Goal: Task Accomplishment & Management: Use online tool/utility

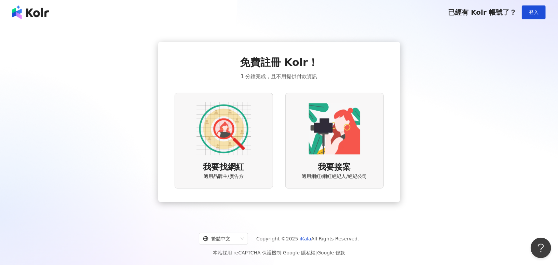
click at [192, 144] on div "我要找網紅 適用品牌主/廣告方" at bounding box center [224, 140] width 98 height 95
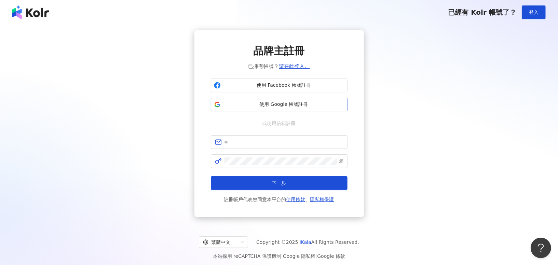
click at [243, 104] on span "使用 Google 帳號註冊" at bounding box center [283, 104] width 121 height 7
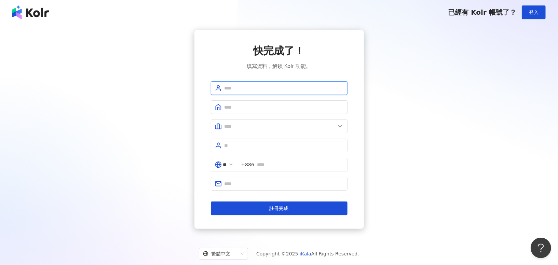
click at [294, 87] on input "text" at bounding box center [283, 88] width 119 height 8
type input "*****"
click at [293, 108] on input "text" at bounding box center [283, 107] width 119 height 8
type input "*"
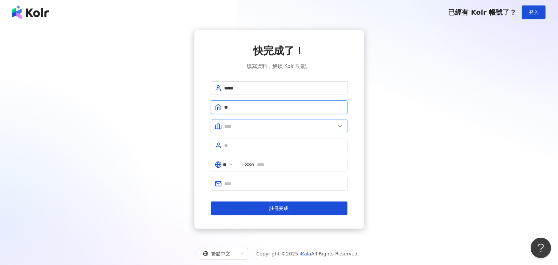
type input "**"
click at [317, 128] on input "text" at bounding box center [279, 127] width 111 height 8
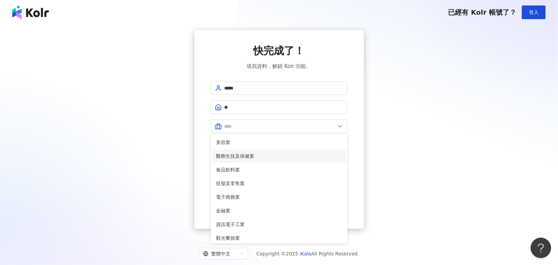
click at [285, 156] on span "醫療生技及保健業" at bounding box center [279, 156] width 126 height 8
type input "********"
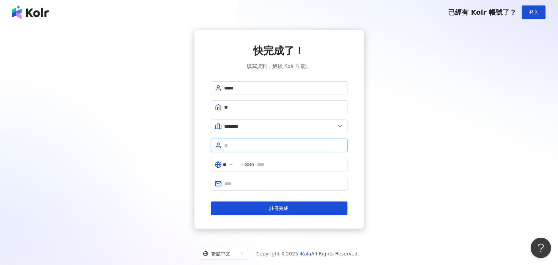
click at [272, 148] on input "text" at bounding box center [283, 146] width 119 height 8
type input "**"
click at [294, 164] on input "text" at bounding box center [300, 165] width 86 height 8
type input "**********"
click at [307, 180] on input "text" at bounding box center [283, 184] width 119 height 8
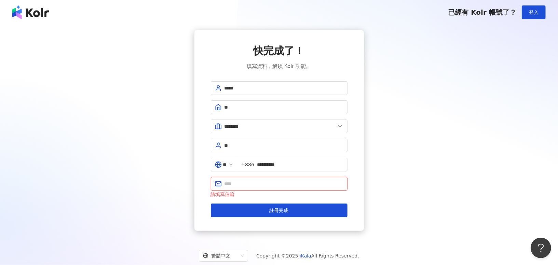
paste input "**********"
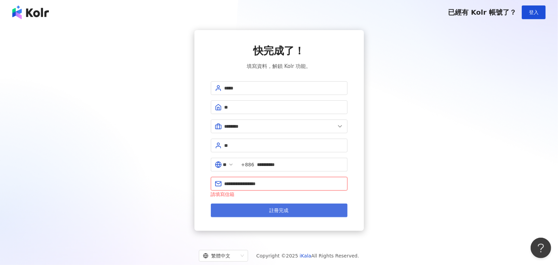
type input "**********"
click at [288, 208] on span "註冊完成" at bounding box center [278, 210] width 19 height 5
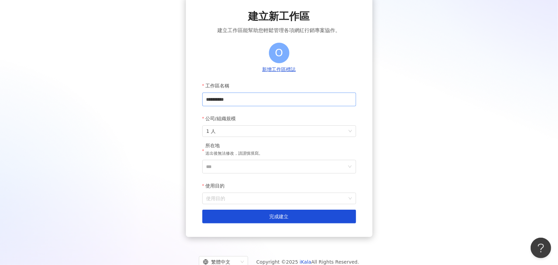
scroll to position [57, 0]
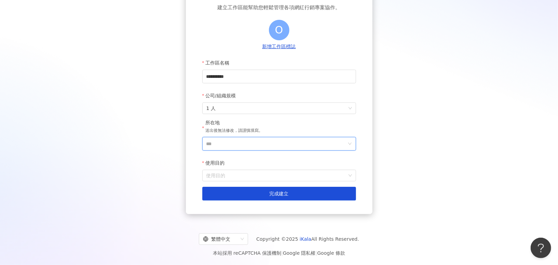
click at [269, 146] on input "***" at bounding box center [276, 143] width 140 height 13
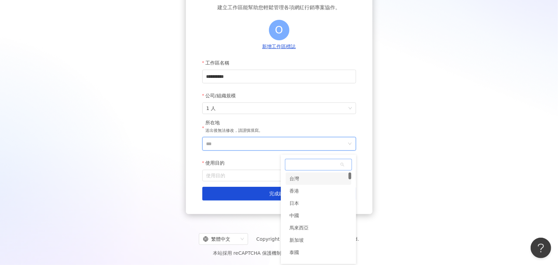
click at [303, 182] on div "台灣" at bounding box center [319, 178] width 66 height 12
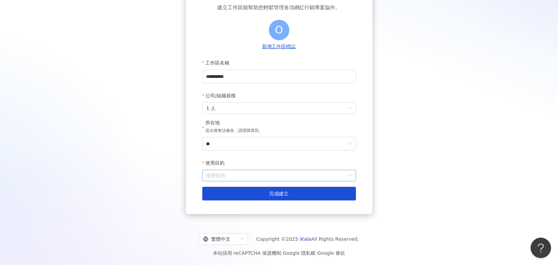
click at [287, 173] on input "使用目的" at bounding box center [279, 175] width 146 height 11
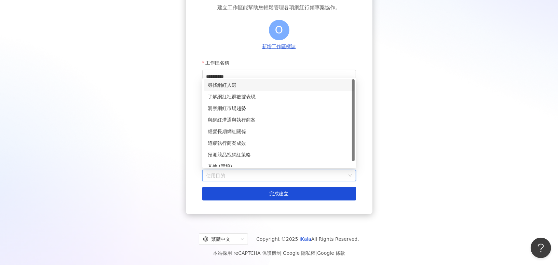
click at [261, 85] on div "尋找網紅人選" at bounding box center [279, 85] width 143 height 8
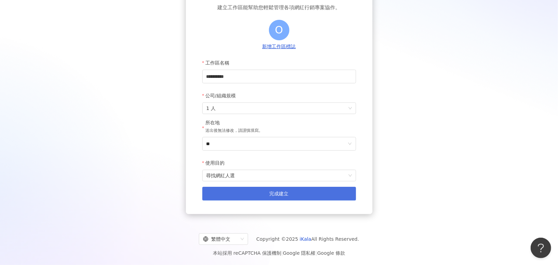
click at [246, 196] on button "完成建立" at bounding box center [279, 194] width 154 height 14
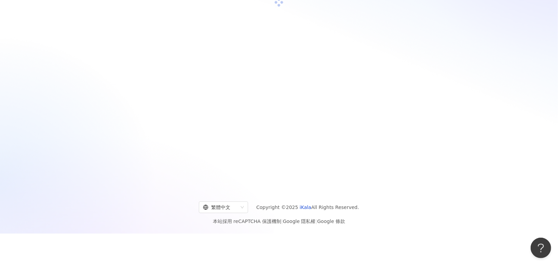
scroll to position [31, 0]
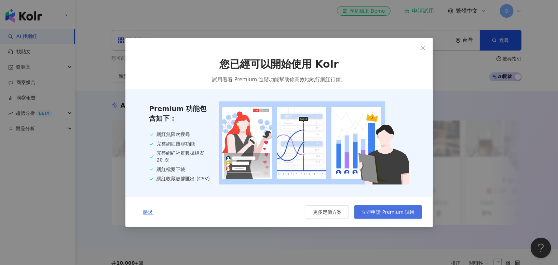
click at [378, 214] on span "立即申請 Premium 試用" at bounding box center [387, 211] width 53 height 5
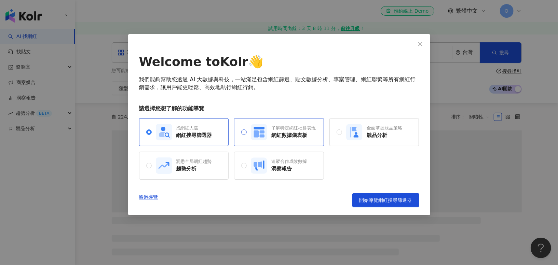
click at [304, 130] on div "了解特定網紅社群表現" at bounding box center [293, 128] width 44 height 6
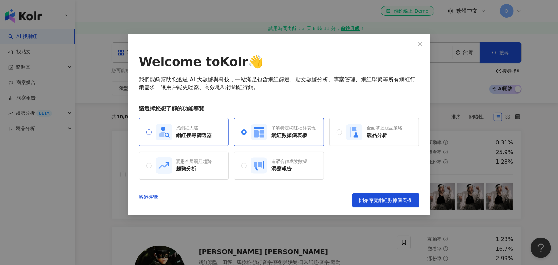
click at [177, 133] on div "網紅搜尋篩選器" at bounding box center [194, 135] width 36 height 7
click at [301, 173] on div "追蹤合作成效數據 洞察報告" at bounding box center [279, 166] width 90 height 28
click at [203, 135] on div "網紅搜尋篩選器" at bounding box center [194, 135] width 36 height 7
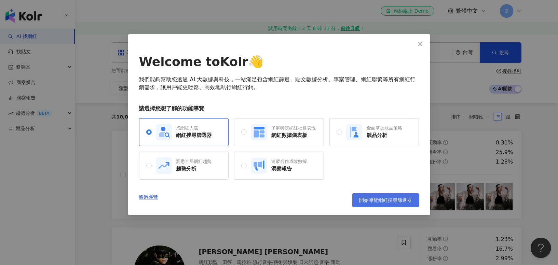
click at [389, 202] on span "開始導覽網紅搜尋篩選器" at bounding box center [385, 199] width 53 height 5
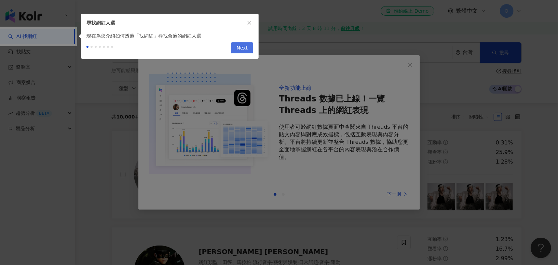
click at [241, 49] on span "Next" at bounding box center [241, 48] width 11 height 11
type input "*********"
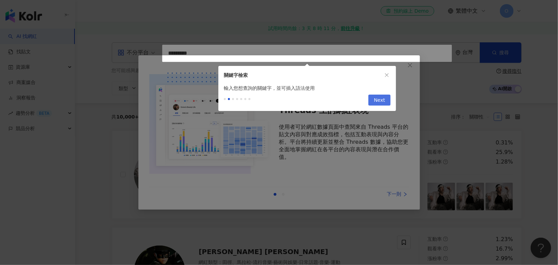
click at [378, 100] on span "Next" at bounding box center [379, 100] width 11 height 11
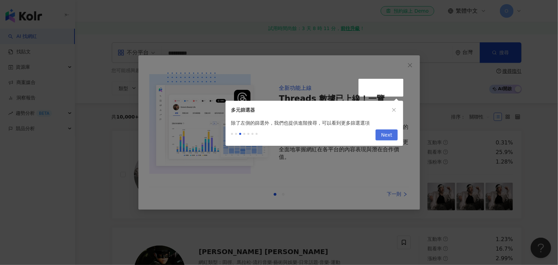
click at [387, 137] on span "Next" at bounding box center [386, 135] width 11 height 11
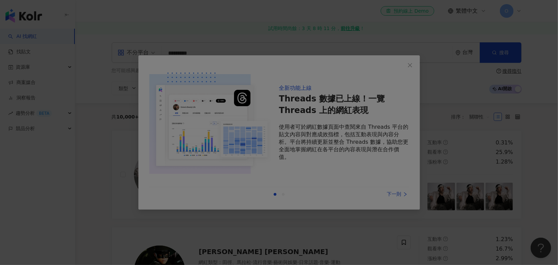
click at [379, 91] on div at bounding box center [279, 132] width 558 height 265
click at [369, 156] on div at bounding box center [279, 132] width 558 height 265
click at [403, 63] on div at bounding box center [279, 132] width 558 height 265
click at [414, 63] on div at bounding box center [279, 132] width 558 height 265
click at [399, 181] on div at bounding box center [279, 132] width 558 height 265
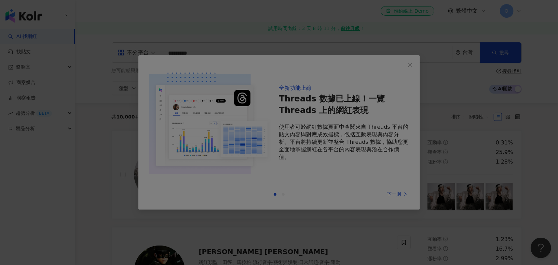
click at [435, 64] on div at bounding box center [279, 132] width 558 height 265
click at [394, 192] on div at bounding box center [279, 132] width 558 height 265
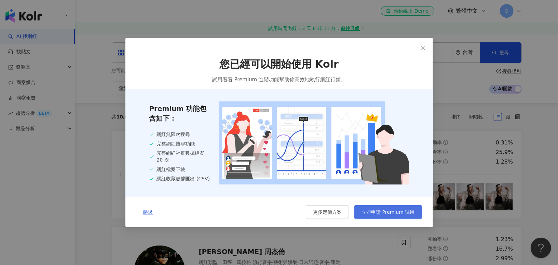
click at [377, 213] on span "立即申請 Premium 試用" at bounding box center [387, 211] width 53 height 5
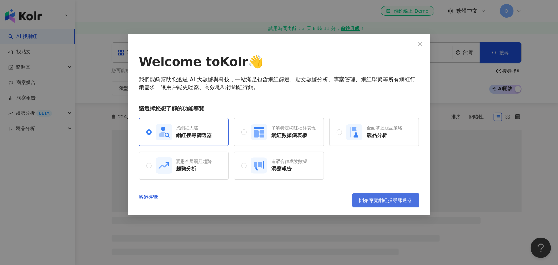
click at [376, 199] on span "開始導覽網紅搜尋篩選器" at bounding box center [385, 199] width 53 height 5
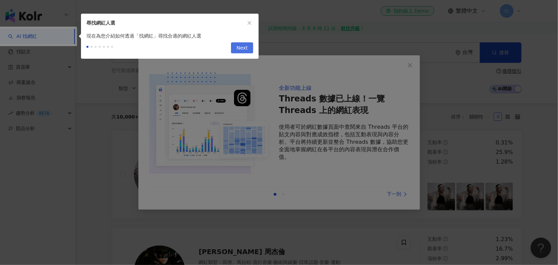
click at [239, 46] on span "Next" at bounding box center [241, 48] width 11 height 11
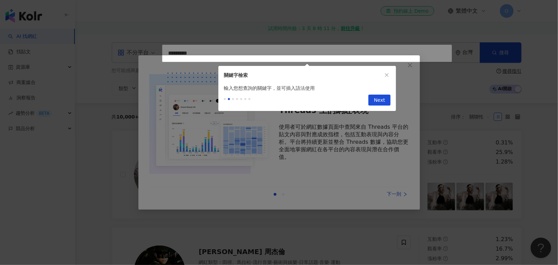
type input "*********"
click at [387, 100] on button "Next" at bounding box center [379, 100] width 22 height 11
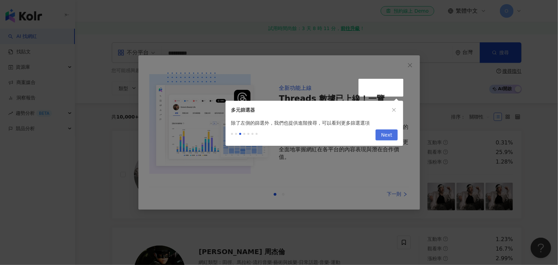
click at [389, 138] on span "Next" at bounding box center [386, 135] width 11 height 11
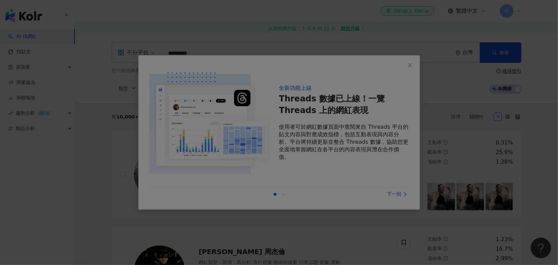
click at [408, 67] on div at bounding box center [279, 132] width 558 height 265
click at [509, 99] on div at bounding box center [279, 132] width 558 height 265
click at [504, 182] on div at bounding box center [279, 132] width 558 height 265
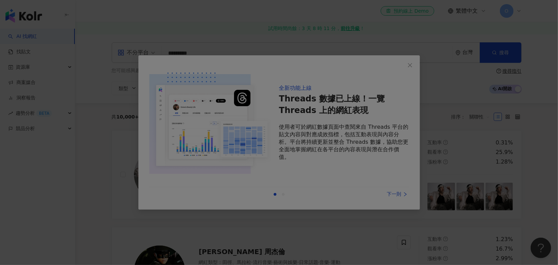
click at [435, 223] on div at bounding box center [279, 132] width 558 height 265
click at [419, 75] on div at bounding box center [279, 132] width 558 height 265
click at [419, 74] on div at bounding box center [279, 132] width 558 height 265
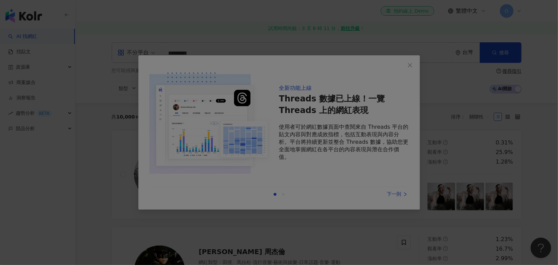
click at [412, 68] on div at bounding box center [279, 132] width 558 height 265
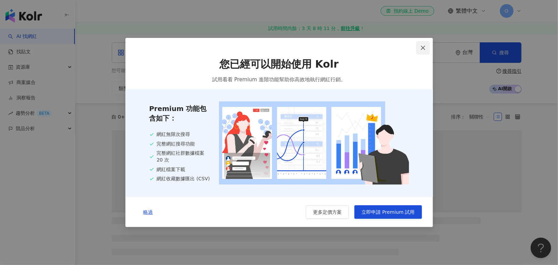
click at [425, 48] on icon "close" at bounding box center [422, 47] width 5 height 5
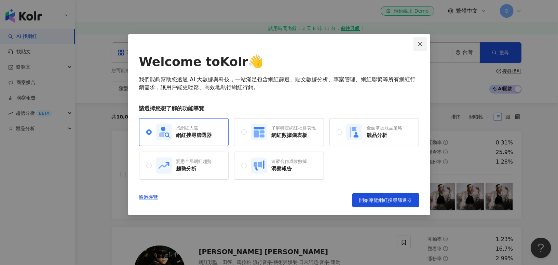
click at [419, 42] on icon "close" at bounding box center [419, 43] width 5 height 5
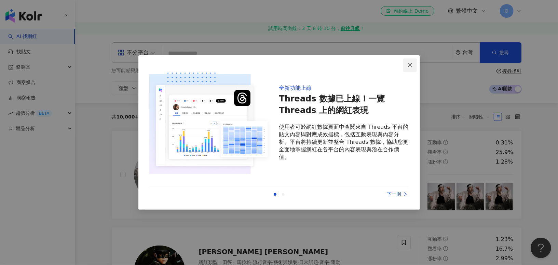
click at [408, 66] on icon "close" at bounding box center [409, 65] width 5 height 5
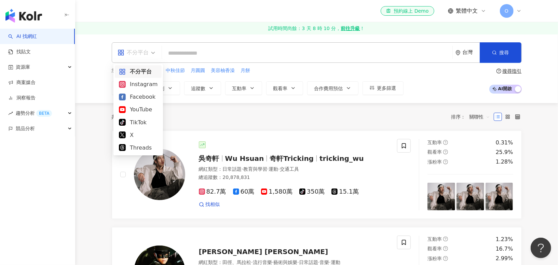
click at [139, 45] on input "search" at bounding box center [136, 48] width 38 height 11
click at [139, 83] on div "Instagram" at bounding box center [138, 84] width 39 height 9
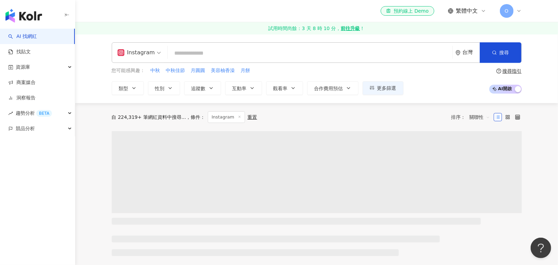
click at [199, 53] on input "search" at bounding box center [309, 53] width 279 height 13
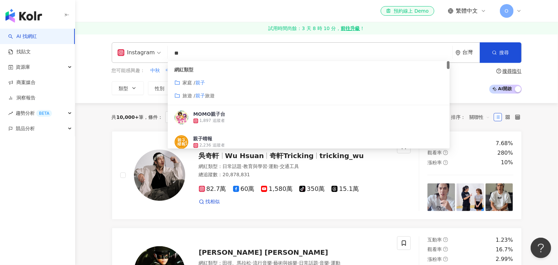
click at [266, 81] on div "家庭 / 親子" at bounding box center [309, 83] width 268 height 8
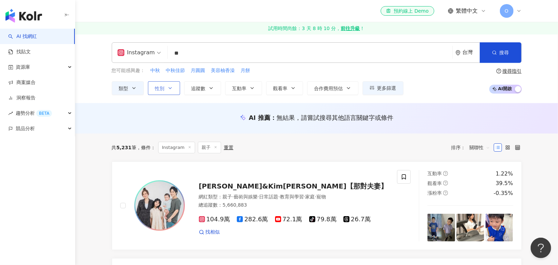
type input "**"
click at [164, 88] on span "性別" at bounding box center [160, 88] width 10 height 5
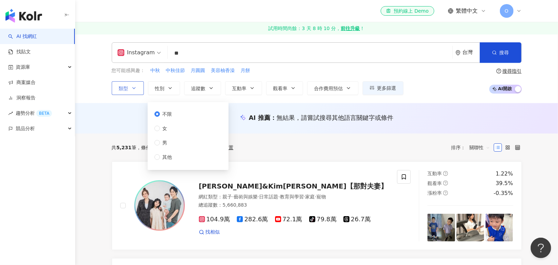
click at [128, 85] on button "類型" at bounding box center [128, 88] width 32 height 14
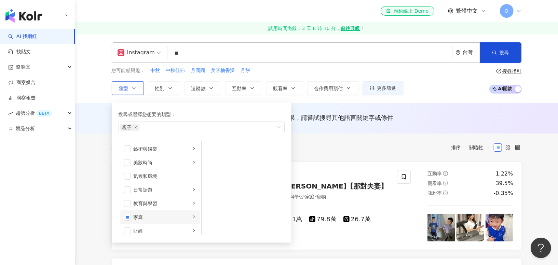
click at [192, 216] on icon "right" at bounding box center [194, 217] width 4 height 4
click at [208, 146] on span "button" at bounding box center [210, 149] width 7 height 7
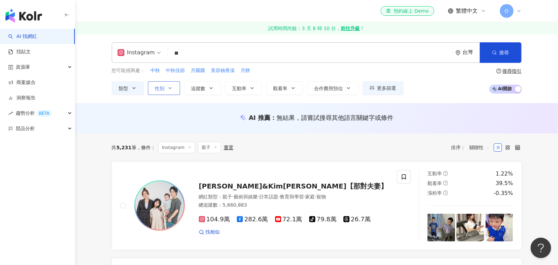
click at [168, 87] on icon "button" at bounding box center [169, 87] width 5 height 5
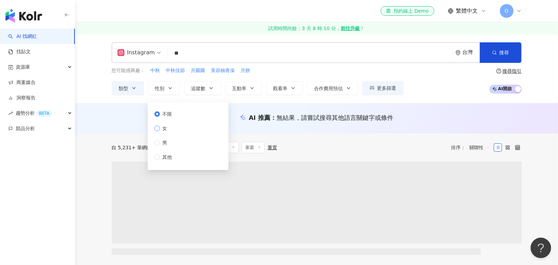
click at [169, 130] on span "女" at bounding box center [165, 129] width 10 height 8
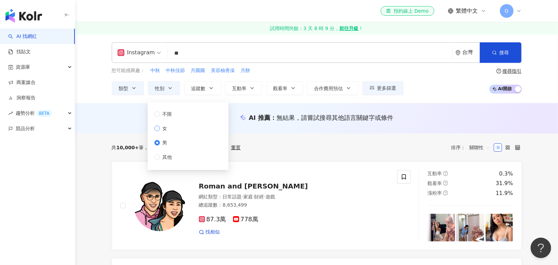
click at [164, 126] on span "女" at bounding box center [165, 129] width 10 height 8
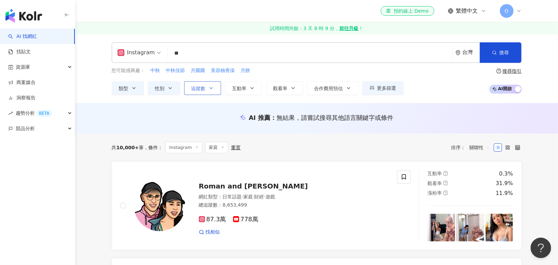
click at [213, 86] on button "追蹤數" at bounding box center [202, 88] width 37 height 14
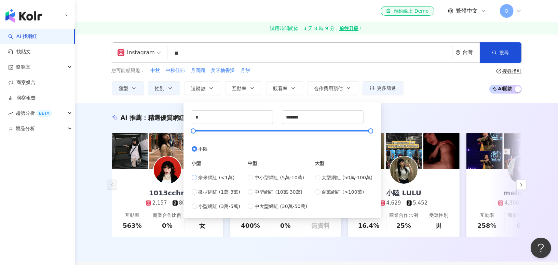
click at [195, 180] on label "奈米網紅 (<1萬)" at bounding box center [216, 178] width 49 height 8
type input "****"
type input "*****"
type input "*"
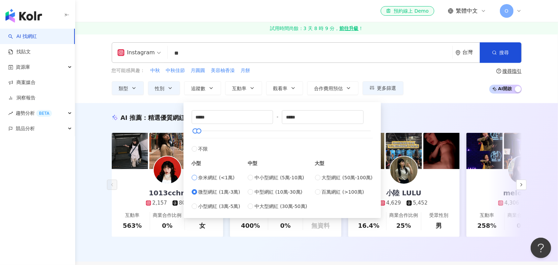
type input "****"
click at [212, 207] on span "小型網紅 (3萬-5萬)" at bounding box center [219, 207] width 42 height 8
type input "*****"
click at [220, 117] on input "*****" at bounding box center [232, 117] width 81 height 13
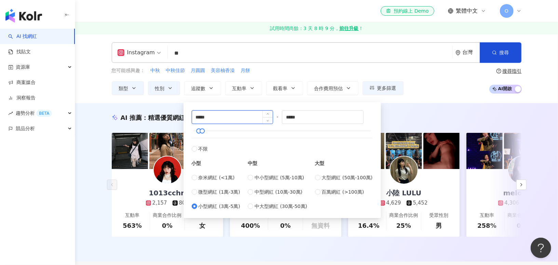
click at [220, 117] on input "*****" at bounding box center [232, 117] width 81 height 13
type input "*"
type input "****"
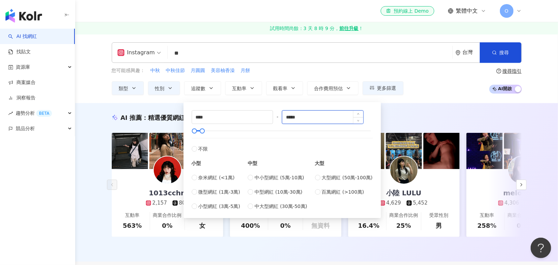
click at [315, 115] on input "*****" at bounding box center [322, 117] width 81 height 13
type input "*****"
click at [238, 87] on span "互動率" at bounding box center [239, 88] width 14 height 5
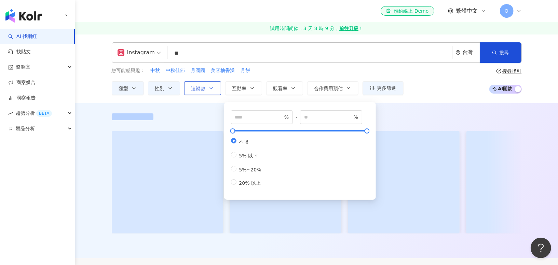
click at [207, 93] on button "追蹤數" at bounding box center [202, 88] width 37 height 14
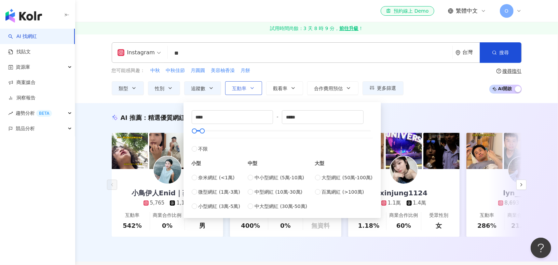
click at [251, 87] on icon "button" at bounding box center [251, 87] width 5 height 5
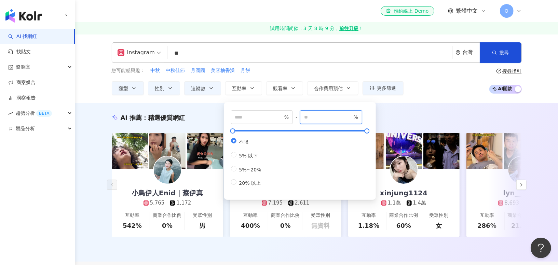
click at [322, 117] on input "number" at bounding box center [328, 117] width 48 height 8
type input "*"
click at [276, 89] on span "觀看率" at bounding box center [280, 88] width 14 height 5
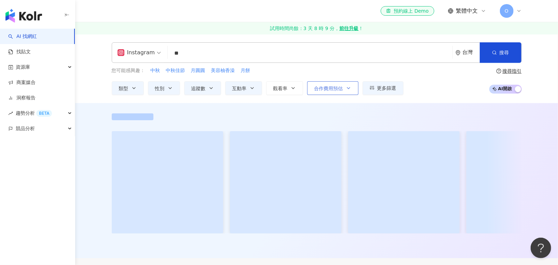
click at [333, 92] on button "合作費用預估" at bounding box center [332, 88] width 51 height 14
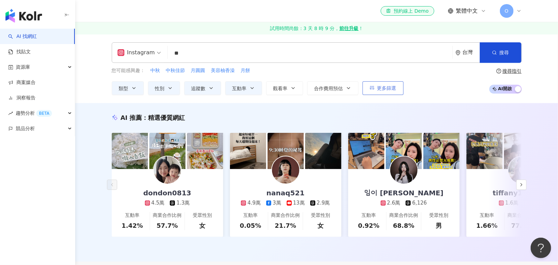
click at [383, 89] on span "更多篩選" at bounding box center [386, 87] width 19 height 5
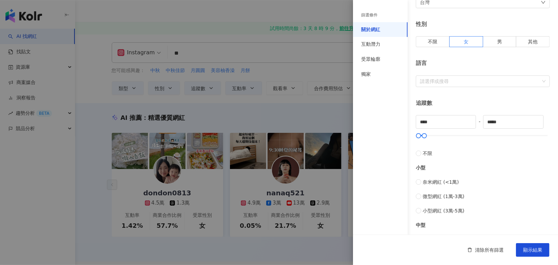
scroll to position [98, 0]
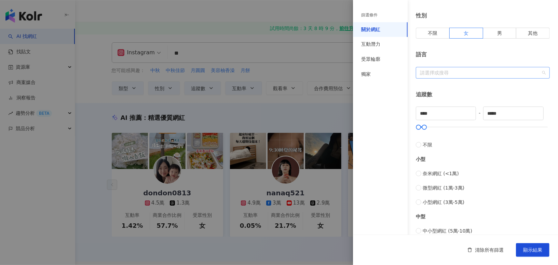
click at [468, 70] on div at bounding box center [479, 72] width 124 height 5
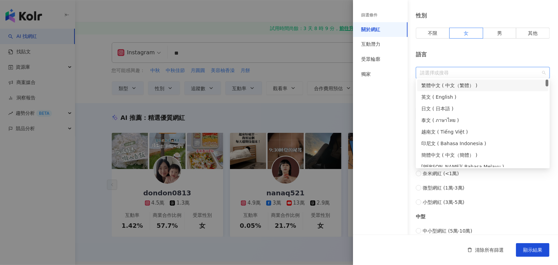
click at [466, 85] on div "繁體中文 ( 中文（繁體） )" at bounding box center [482, 86] width 123 height 8
click at [452, 54] on div "語言" at bounding box center [483, 55] width 134 height 8
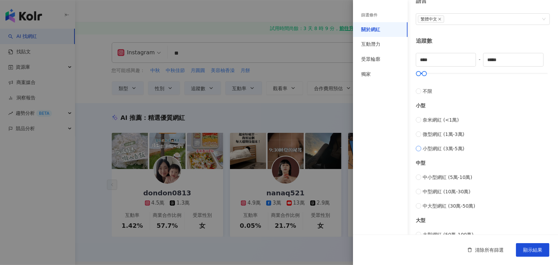
scroll to position [249, 0]
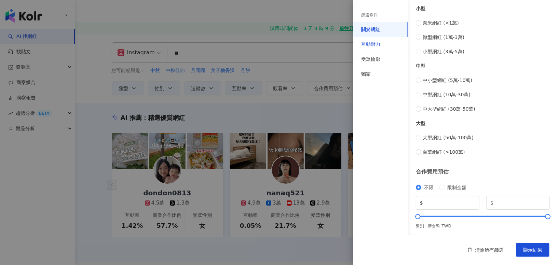
click at [374, 45] on div "互動潛力" at bounding box center [370, 44] width 19 height 7
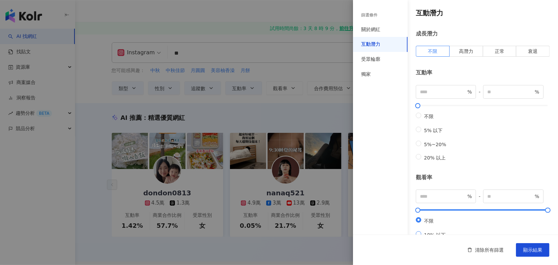
scroll to position [204, 0]
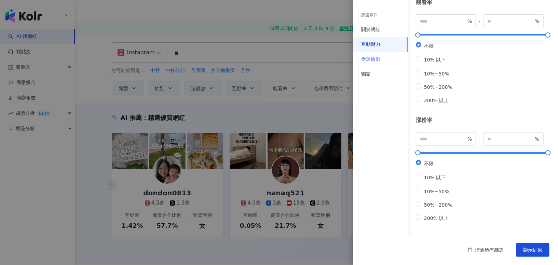
click at [383, 58] on div "受眾輪廓" at bounding box center [380, 59] width 55 height 15
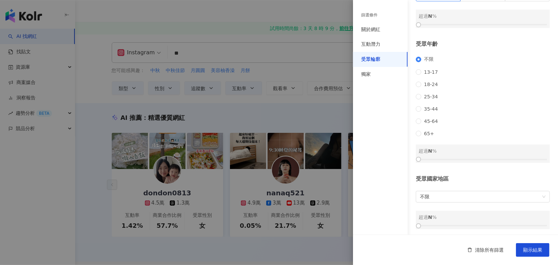
scroll to position [66, 0]
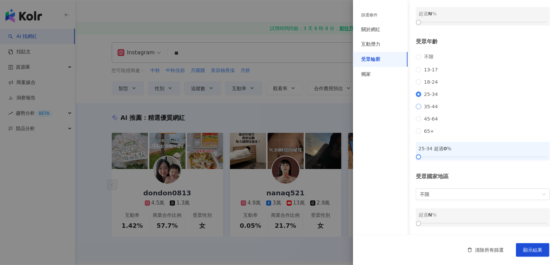
click at [426, 104] on span "35-44" at bounding box center [430, 106] width 19 height 5
click at [450, 191] on span "不限" at bounding box center [483, 194] width 126 height 11
click at [442, 195] on span "不限" at bounding box center [483, 194] width 126 height 11
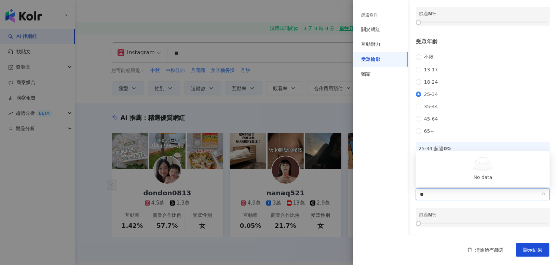
type input "*"
type input "**"
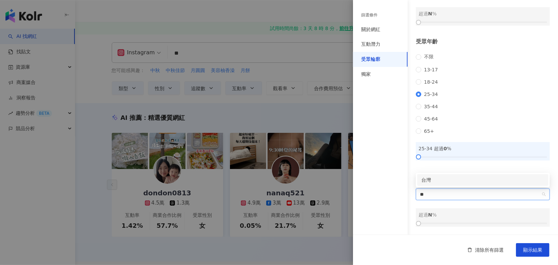
click at [459, 183] on div "台灣" at bounding box center [482, 180] width 123 height 8
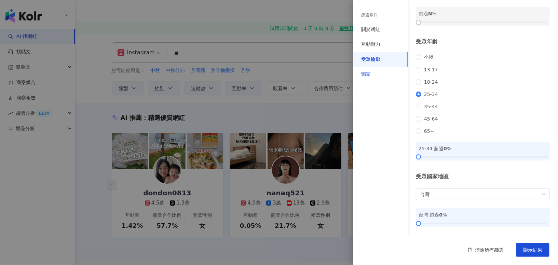
click at [380, 76] on div "獨家" at bounding box center [380, 74] width 55 height 15
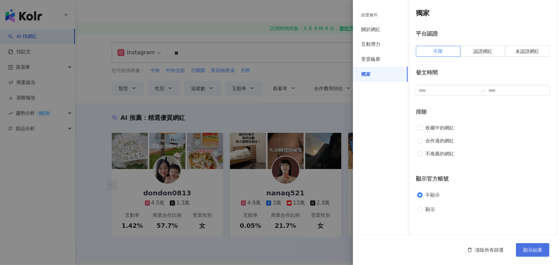
click at [529, 251] on span "顯示結果" at bounding box center [532, 249] width 19 height 5
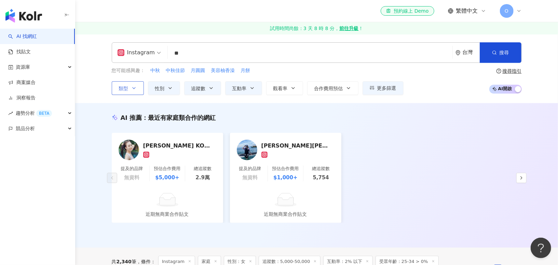
click at [139, 90] on button "類型" at bounding box center [128, 88] width 32 height 14
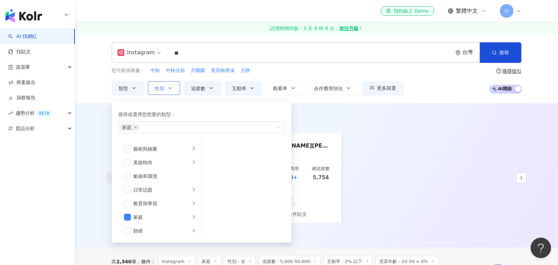
click at [168, 88] on icon "button" at bounding box center [169, 87] width 5 height 5
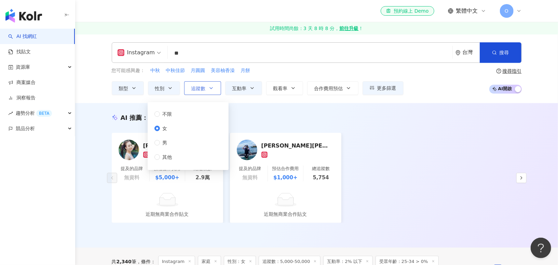
click at [205, 87] on button "追蹤數" at bounding box center [202, 88] width 37 height 14
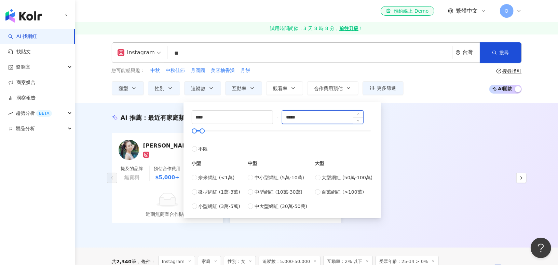
click at [306, 118] on input "*****" at bounding box center [322, 117] width 81 height 13
type input "*"
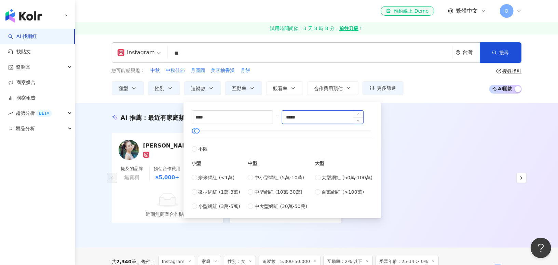
type input "*****"
click at [414, 95] on div "Instagram ** 台灣 搜尋 customizedTag cbe2179b-2b8f-417a-9e2f-af77eca0f1f9 網紅類型 家庭 /…" at bounding box center [316, 68] width 483 height 69
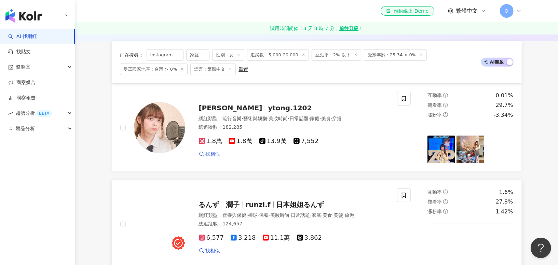
scroll to position [202, 0]
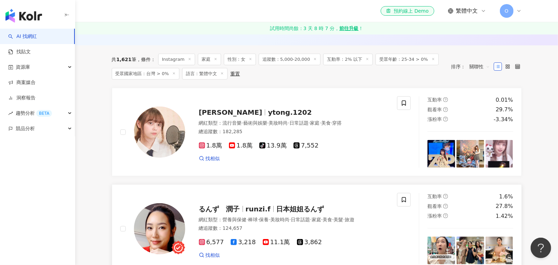
click at [253, 206] on span "runzi.f" at bounding box center [258, 209] width 25 height 8
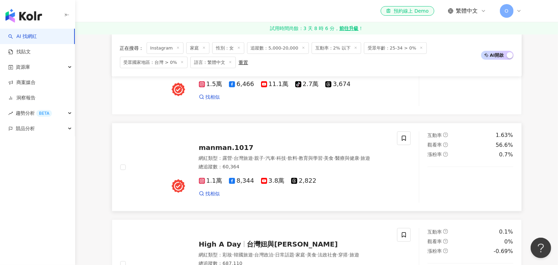
scroll to position [467, 0]
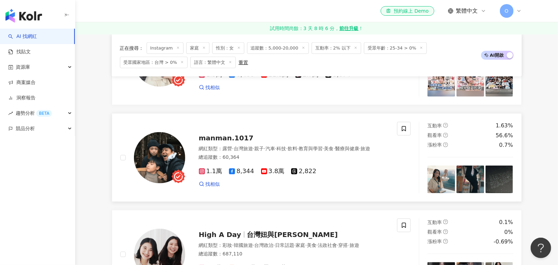
click at [221, 135] on div "manman.1017" at bounding box center [294, 138] width 190 height 10
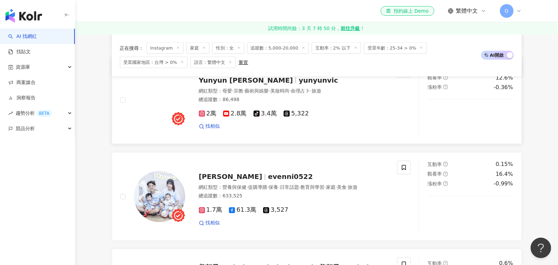
scroll to position [702, 0]
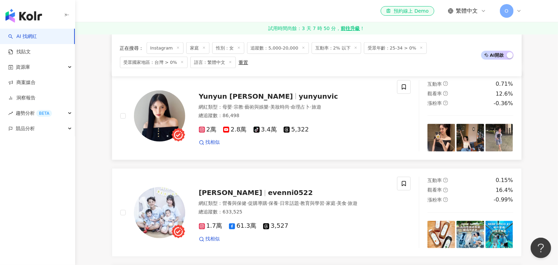
click at [278, 106] on span "美妝時尚" at bounding box center [279, 106] width 19 height 5
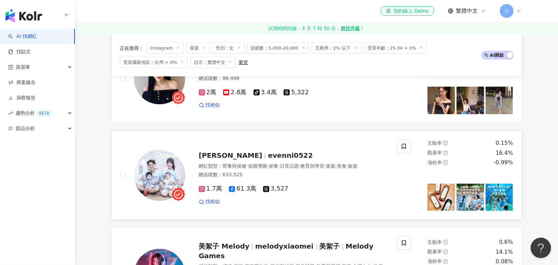
scroll to position [738, 0]
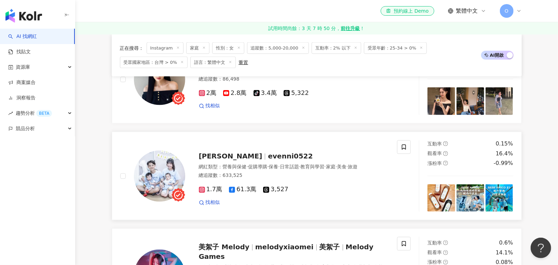
click at [314, 132] on link "可希 evenni0522 網紅類型 ： 營養與保健 · 促購導購 · 保養 · 日常話題 · 教育與學習 · 家庭 · 美食 · 旅遊 總追蹤數 ： 633…" at bounding box center [317, 176] width 410 height 88
click at [210, 203] on div "可希 evenni0522 網紅類型 ： 營養與保健 · 促購導購 · 保養 · 日常話題 · 教育與學習 · 家庭 · 美食 · 旅遊 總追蹤數 ： 633…" at bounding box center [258, 175] width 277 height 71
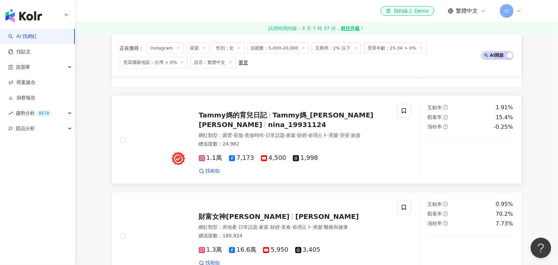
scroll to position [1079, 0]
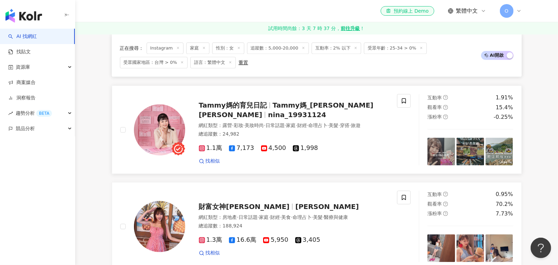
click at [329, 122] on div "網紅類型 ： 露營 · 彩妝 · 美妝時尚 · 日常話題 · 家庭 · 財經 · 命理占卜 · 美髮 · 穿搭 · 旅遊" at bounding box center [294, 125] width 190 height 7
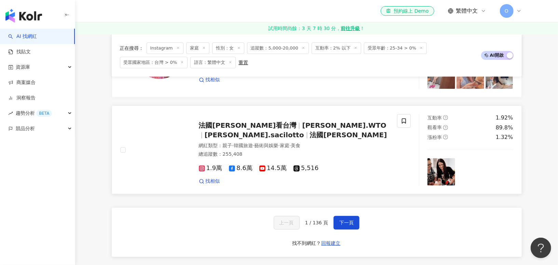
scroll to position [1258, 0]
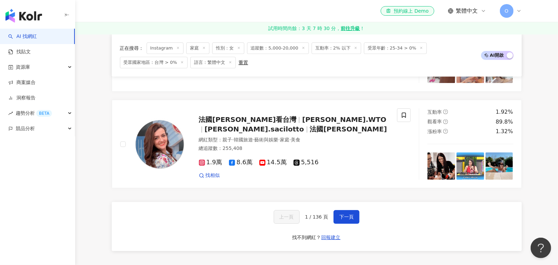
click at [357, 214] on div "上一頁 1 / 136 頁 下一頁 找不到網紅？ 回報建立" at bounding box center [317, 226] width 410 height 49
click at [345, 210] on button "下一頁" at bounding box center [346, 217] width 26 height 14
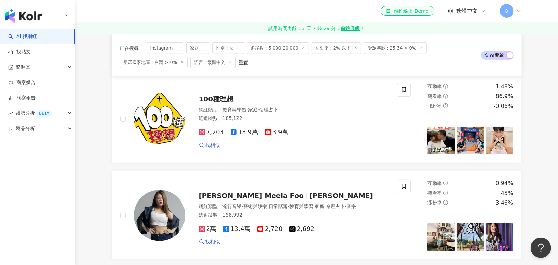
scroll to position [320, 0]
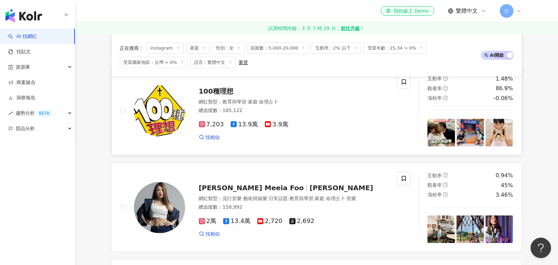
click at [207, 91] on span "100種理想" at bounding box center [216, 91] width 35 height 8
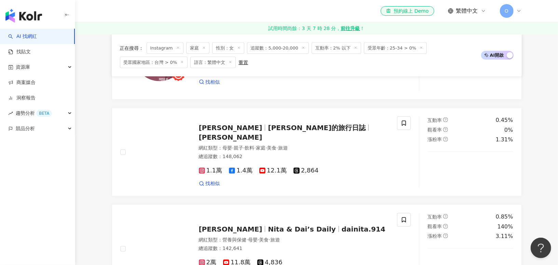
scroll to position [593, 0]
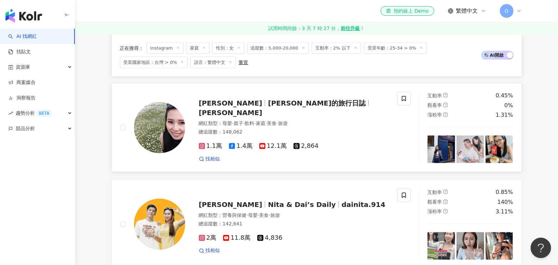
click at [209, 106] on span "Eliza" at bounding box center [231, 103] width 64 height 8
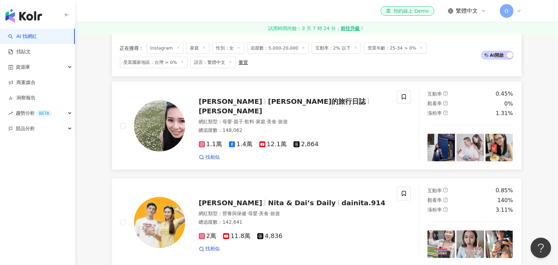
scroll to position [597, 0]
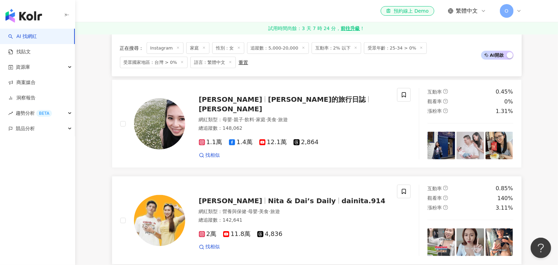
click at [268, 197] on span "Nita & Dai’s Daily" at bounding box center [302, 201] width 68 height 8
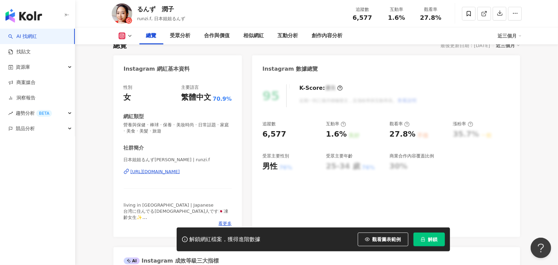
scroll to position [68, 0]
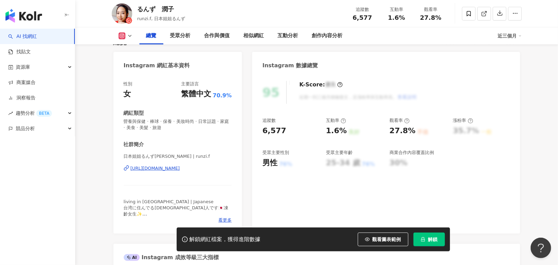
click at [180, 168] on div "[URL][DOMAIN_NAME]" at bounding box center [155, 168] width 50 height 6
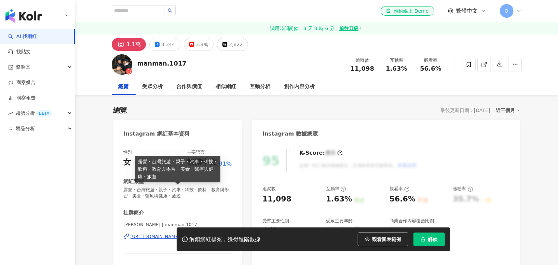
click at [156, 237] on div "解鎖網紅檔案，獲得進階數據 觀看圖表範例 解鎖" at bounding box center [279, 239] width 558 height 24
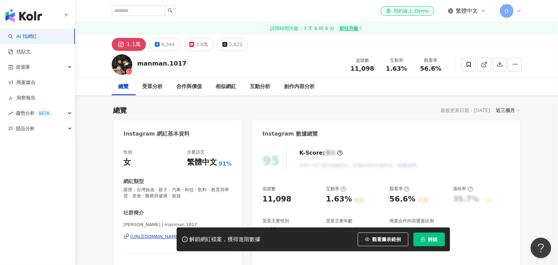
click at [163, 237] on div "解鎖網紅檔案，獲得進階數據 觀看圖表範例 解鎖" at bounding box center [279, 239] width 558 height 24
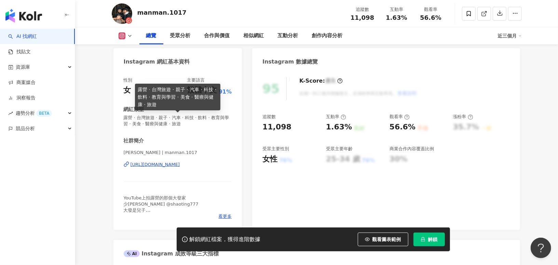
scroll to position [161, 0]
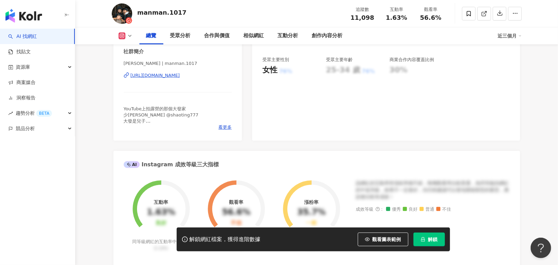
click at [180, 78] on div "https://www.instagram.com/manman.1017/" at bounding box center [155, 75] width 50 height 6
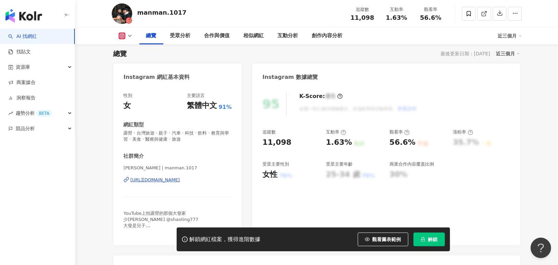
scroll to position [39, 0]
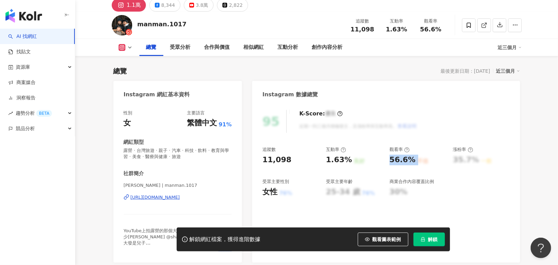
drag, startPoint x: 386, startPoint y: 159, endPoint x: 414, endPoint y: 159, distance: 28.0
click at [415, 159] on div "追蹤數 11,098 互動率 1.63% 良好 觀看率 56.6% 不佳 漲粉率 35.7% 一般 受眾主要性別 女性 76% 受眾主要年齡 25-34 歲 …" at bounding box center [385, 172] width 247 height 51
copy div "56.6% 不佳"
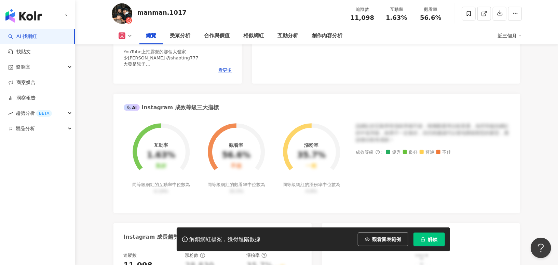
scroll to position [0, 0]
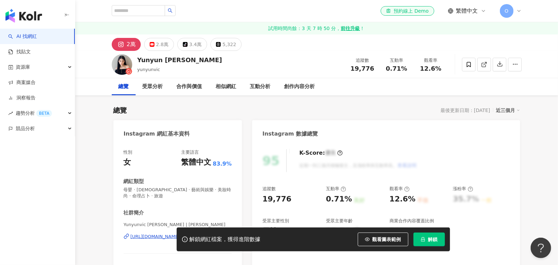
click at [149, 229] on div "解鎖網紅檔案，獲得進階數據 觀看圖表範例 解鎖" at bounding box center [279, 239] width 558 height 24
click at [150, 229] on div "解鎖網紅檔案，獲得進階數據 觀看圖表範例 解鎖" at bounding box center [279, 239] width 558 height 24
click at [160, 229] on div "解鎖網紅檔案，獲得進階數據 觀看圖表範例 解鎖" at bounding box center [279, 239] width 558 height 24
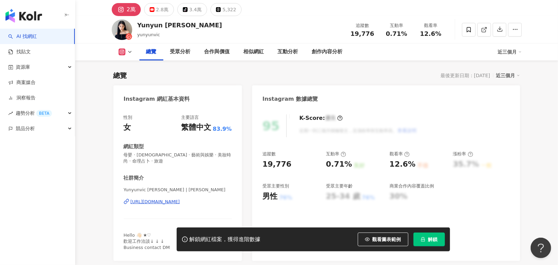
scroll to position [60, 0]
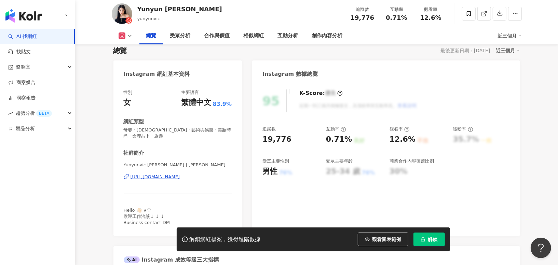
click at [175, 174] on div "[URL][DOMAIN_NAME]" at bounding box center [155, 177] width 50 height 6
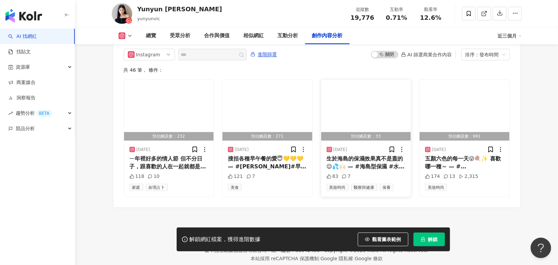
scroll to position [2116, 0]
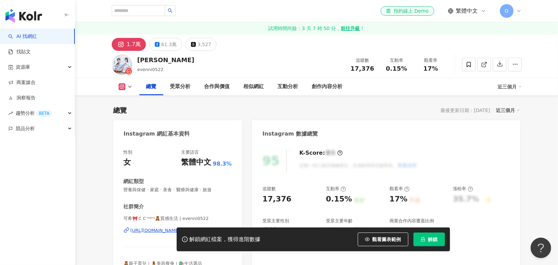
scroll to position [108, 0]
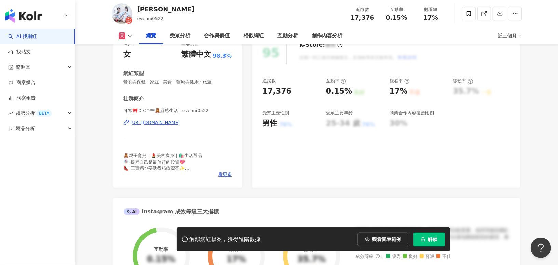
click at [180, 122] on div "[URL][DOMAIN_NAME]" at bounding box center [155, 123] width 50 height 6
click at [224, 174] on span "看更多" at bounding box center [224, 174] width 13 height 6
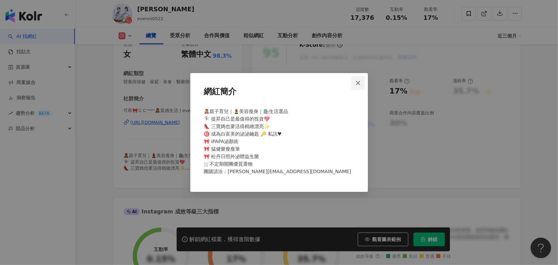
click at [359, 82] on icon "close" at bounding box center [357, 82] width 5 height 5
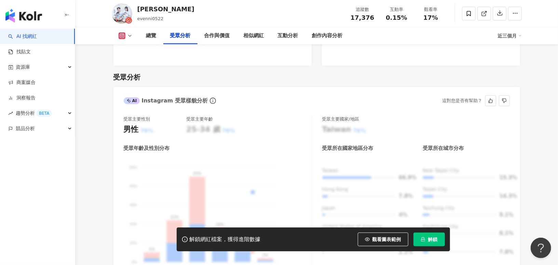
scroll to position [582, 0]
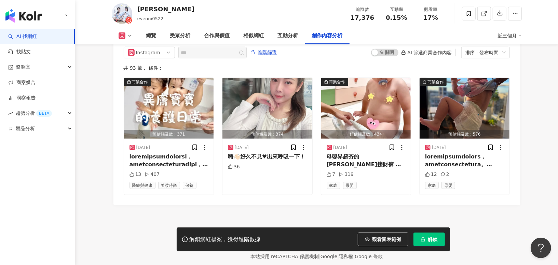
scroll to position [2125, 0]
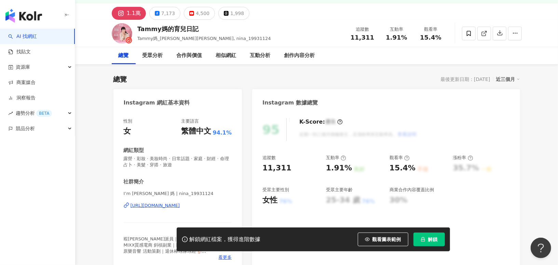
scroll to position [68, 0]
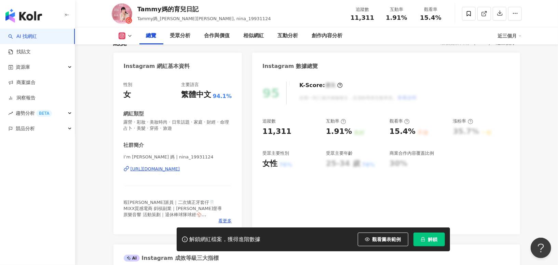
click at [170, 170] on div "[URL][DOMAIN_NAME]" at bounding box center [155, 169] width 50 height 6
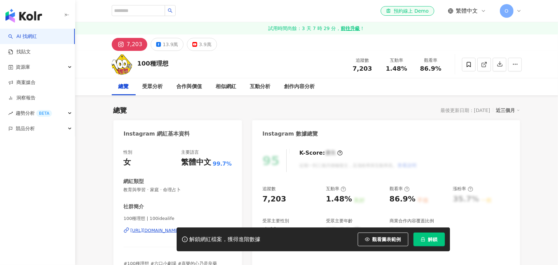
scroll to position [40, 0]
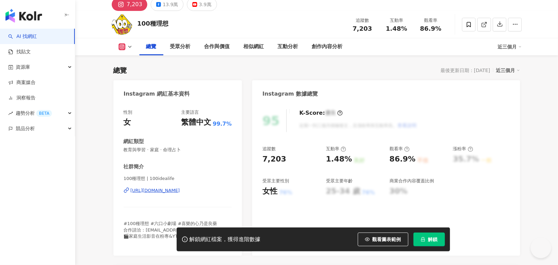
click at [180, 189] on div "https://www.instagram.com/100idealife/" at bounding box center [155, 191] width 50 height 6
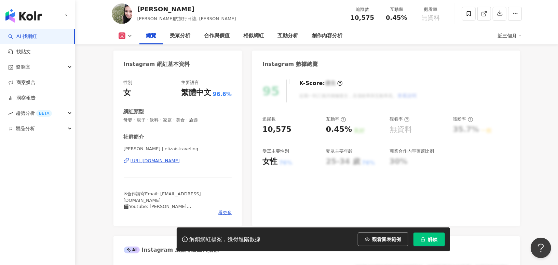
scroll to position [131, 0]
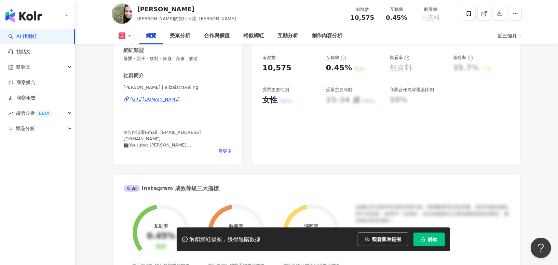
click at [170, 101] on div "https://www.instagram.com/elizaistraveling/" at bounding box center [155, 99] width 50 height 6
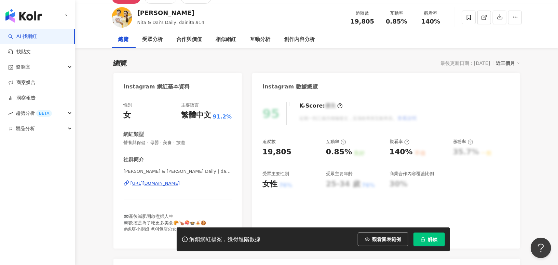
scroll to position [115, 0]
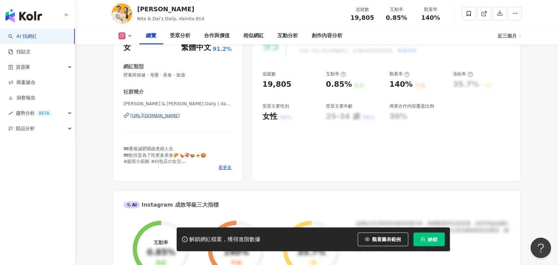
click at [180, 114] on div "[URL][DOMAIN_NAME]" at bounding box center [155, 116] width 50 height 6
